Goal: Navigation & Orientation: Find specific page/section

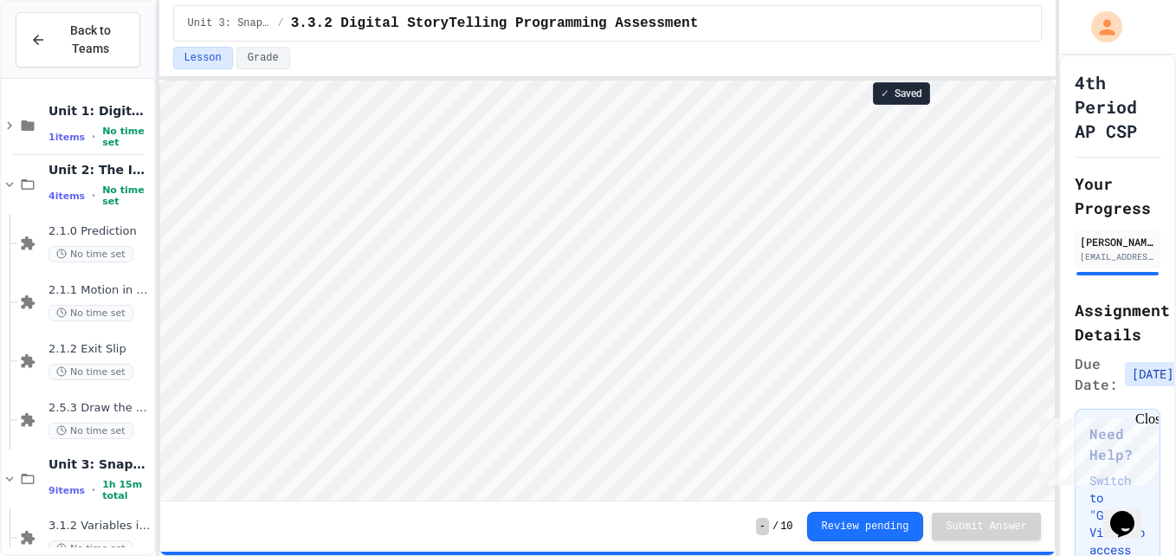
scroll to position [2, 0]
drag, startPoint x: 35, startPoint y: 33, endPoint x: 18, endPoint y: 23, distance: 19.0
click at [18, 23] on button "Back to Teams" at bounding box center [78, 39] width 125 height 55
